Goal: Task Accomplishment & Management: Manage account settings

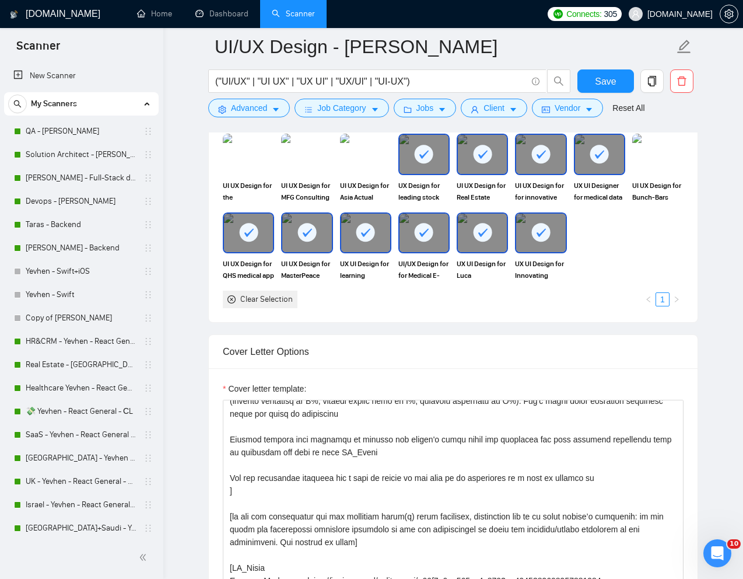
scroll to position [107, 0]
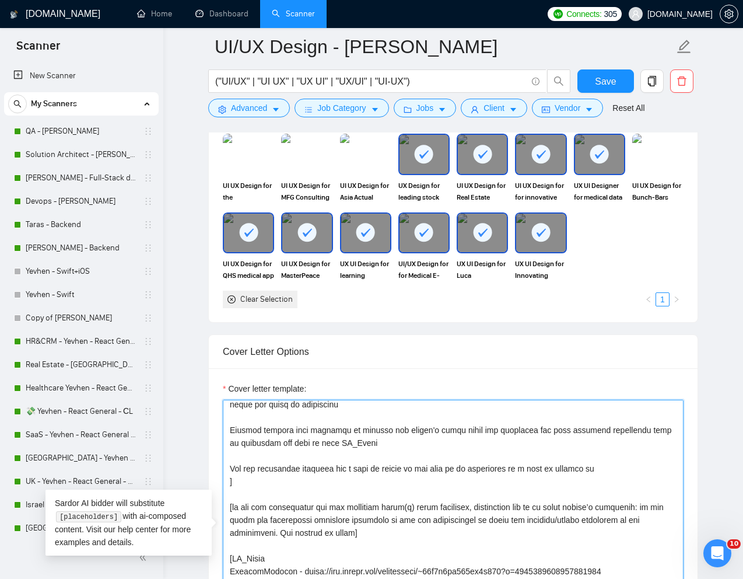
click at [331, 469] on textarea "Cover letter template:" at bounding box center [453, 530] width 461 height 262
click at [342, 467] on textarea "Cover letter template:" at bounding box center [453, 530] width 461 height 262
paste textarea "what the designer could ask the client"
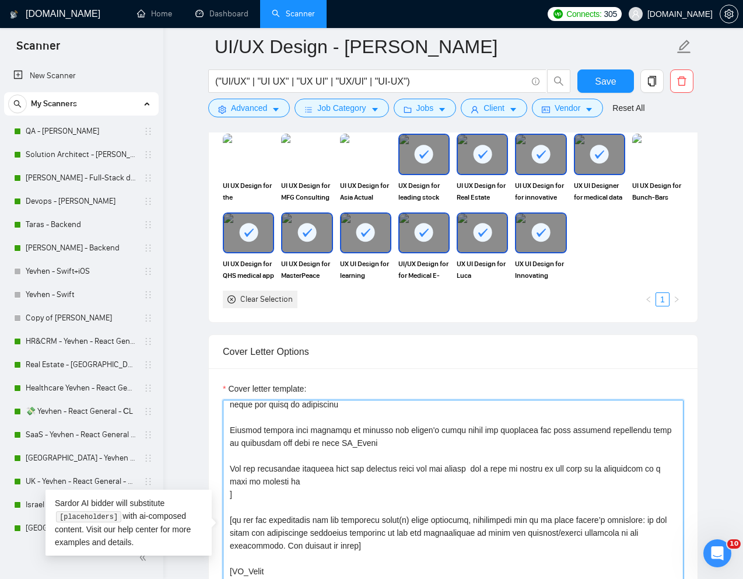
click at [365, 480] on textarea "Cover letter template:" at bounding box center [453, 530] width 461 height 262
click at [335, 471] on textarea "Cover letter template:" at bounding box center [453, 530] width 461 height 262
click at [478, 469] on textarea "Cover letter template:" at bounding box center [453, 530] width 461 height 262
type textarea "[Write a personal greeting using the "Hi❗" and client's name or company name (i…"
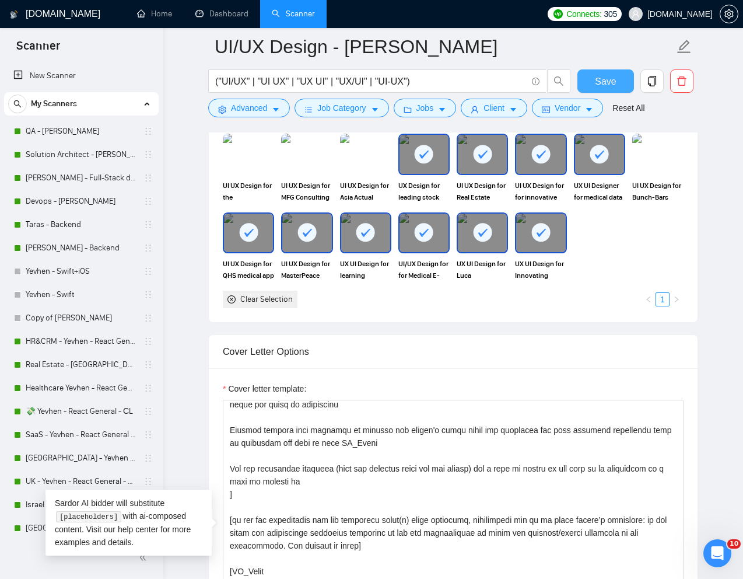
click at [610, 86] on span "Save" at bounding box center [605, 81] width 21 height 15
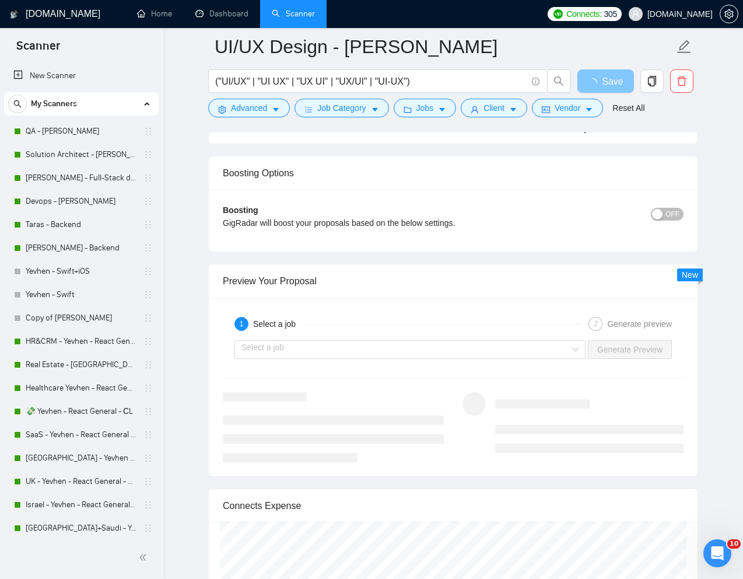
scroll to position [2157, 0]
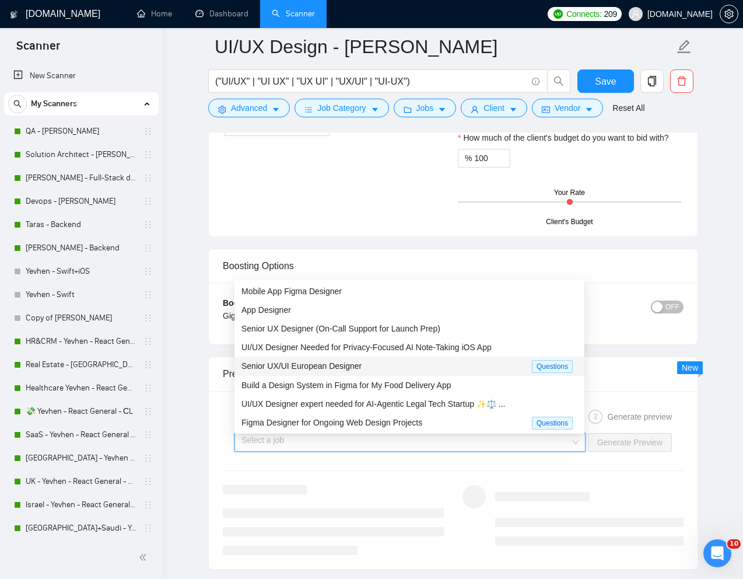
scroll to position [1970, 0]
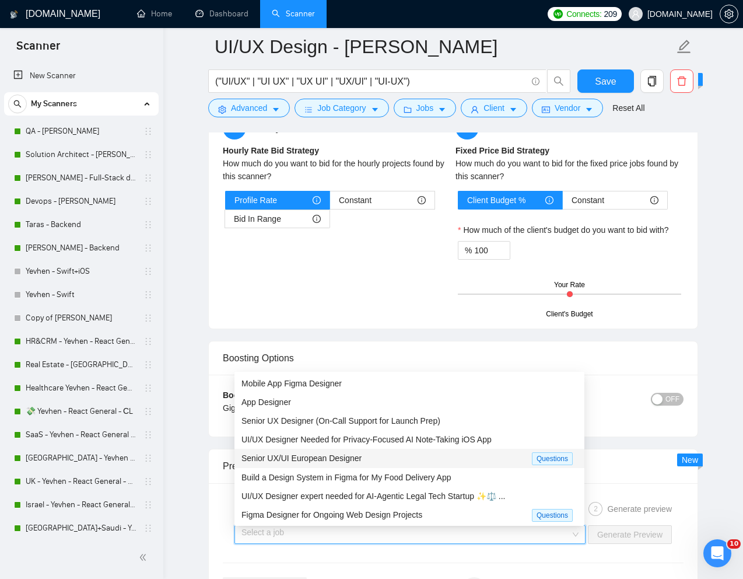
click at [419, 299] on div "Hourly Rate Hourly Rate Bid Strategy How much do you want to bid for the hourly…" at bounding box center [452, 215] width 465 height 198
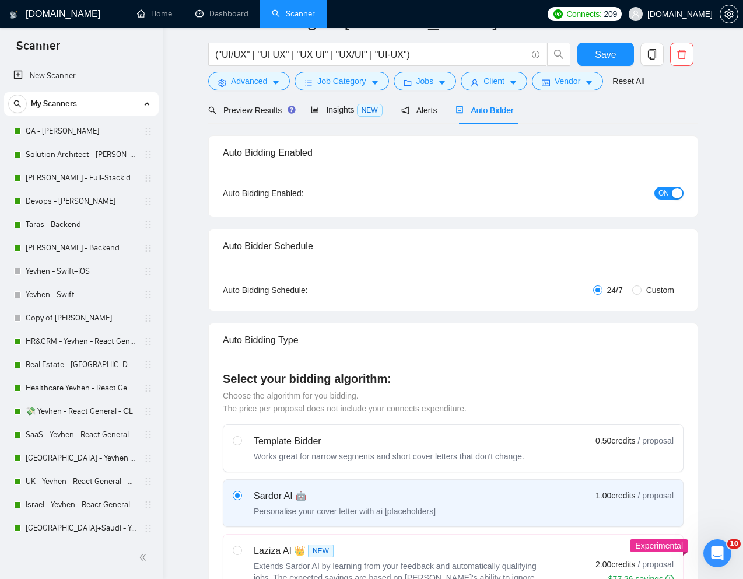
scroll to position [0, 0]
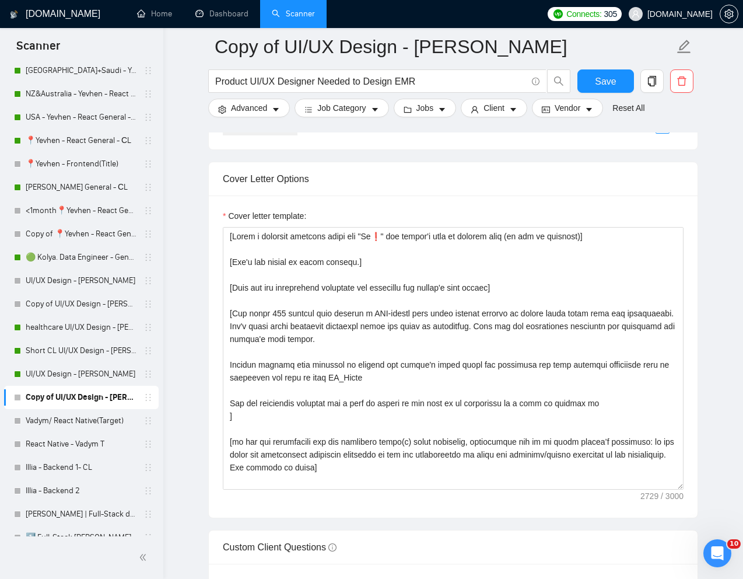
scroll to position [1316, 0]
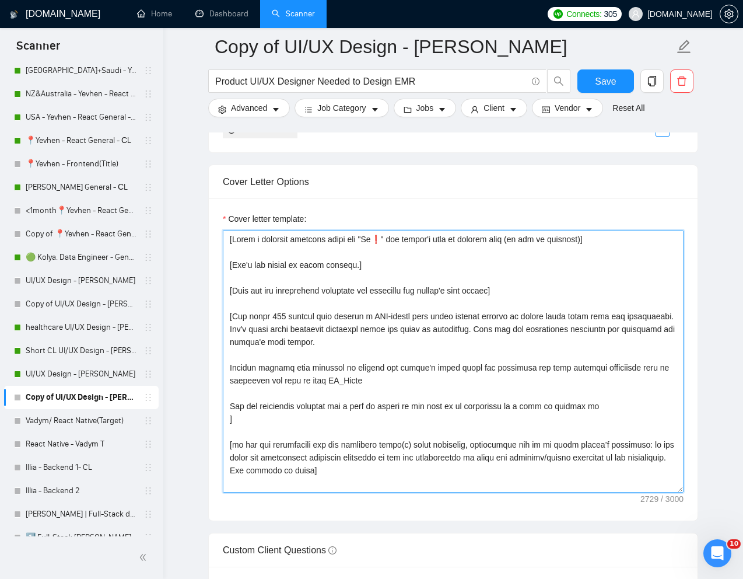
click at [232, 418] on textarea "Cover letter template:" at bounding box center [453, 361] width 461 height 262
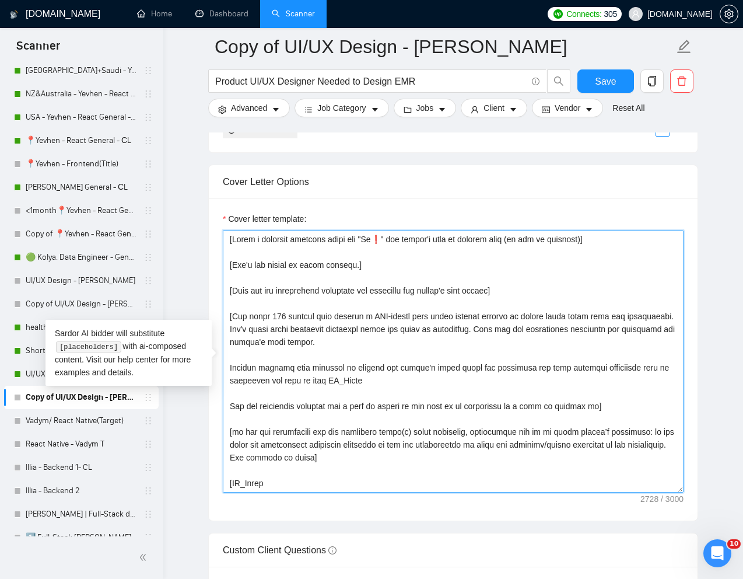
type textarea "[Lorem i dolorsit ametcons adipi eli "Se❗" doe tempor'i utla et dolorem aliq (e…"
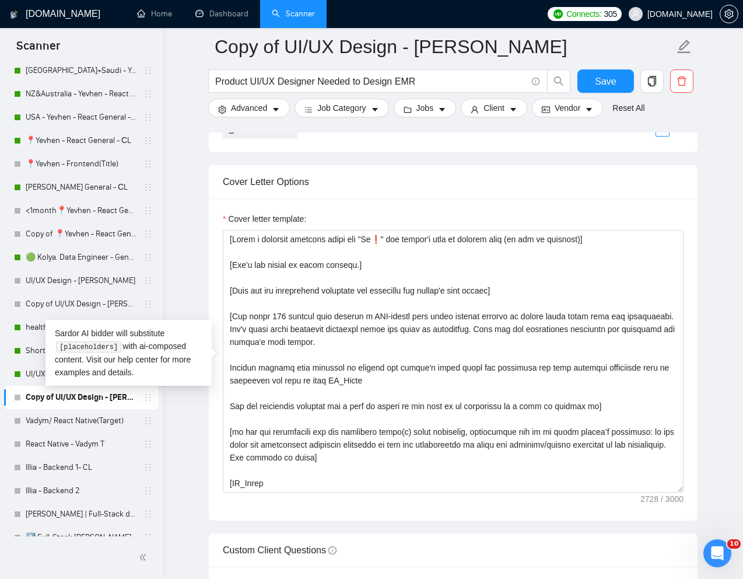
click at [713, 170] on main "Copy of UI/UX Design - [PERSON_NAME] Product UI/UX Designer Needed to Design EM…" at bounding box center [453, 501] width 542 height 3543
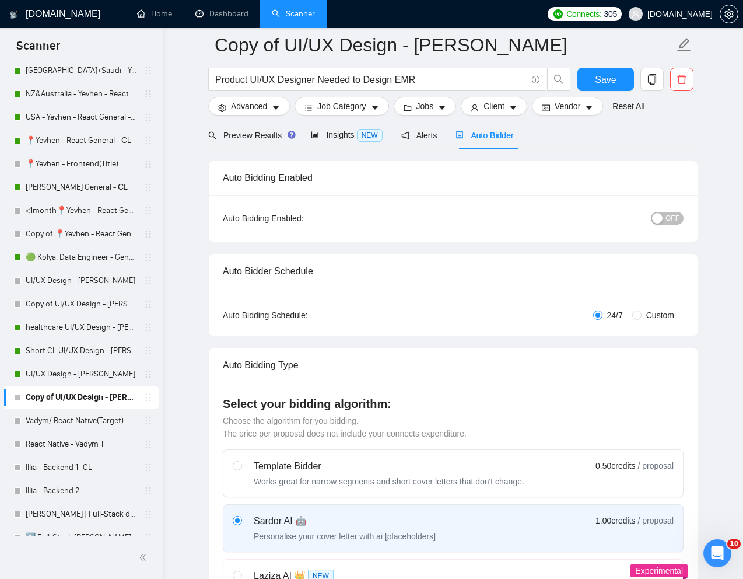
scroll to position [0, 0]
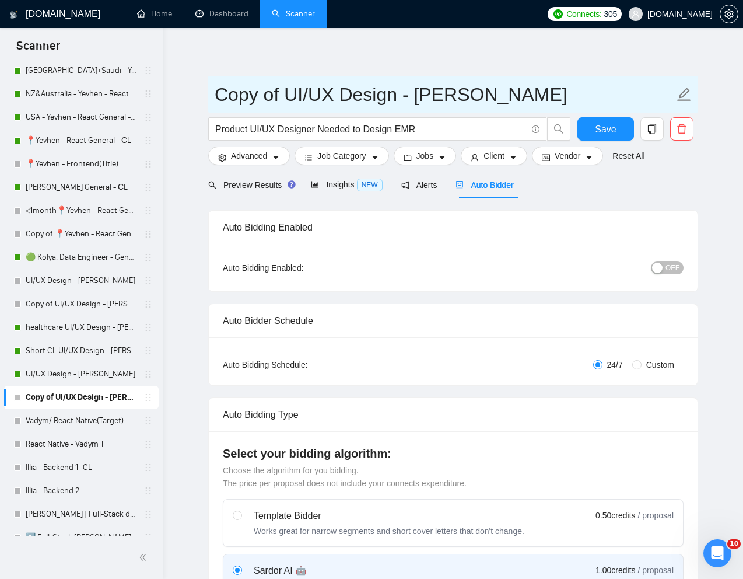
click at [454, 78] on span "Copy of UI/UX Design - [PERSON_NAME]" at bounding box center [453, 94] width 490 height 37
